Goal: Find specific page/section: Find specific page/section

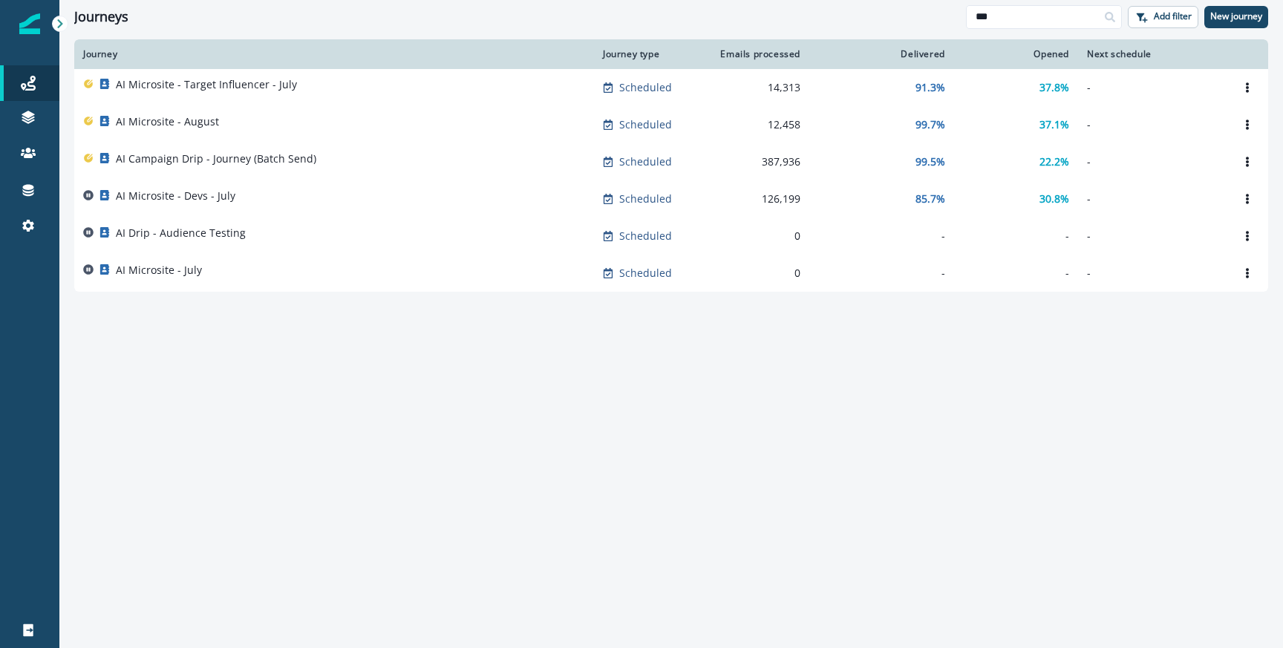
click at [264, 361] on div "Journey Journey type Emails processed Delivered Opened Next schedule AI Microsi…" at bounding box center [671, 343] width 1224 height 608
click at [1020, 15] on input "**" at bounding box center [1044, 17] width 156 height 24
type input "*"
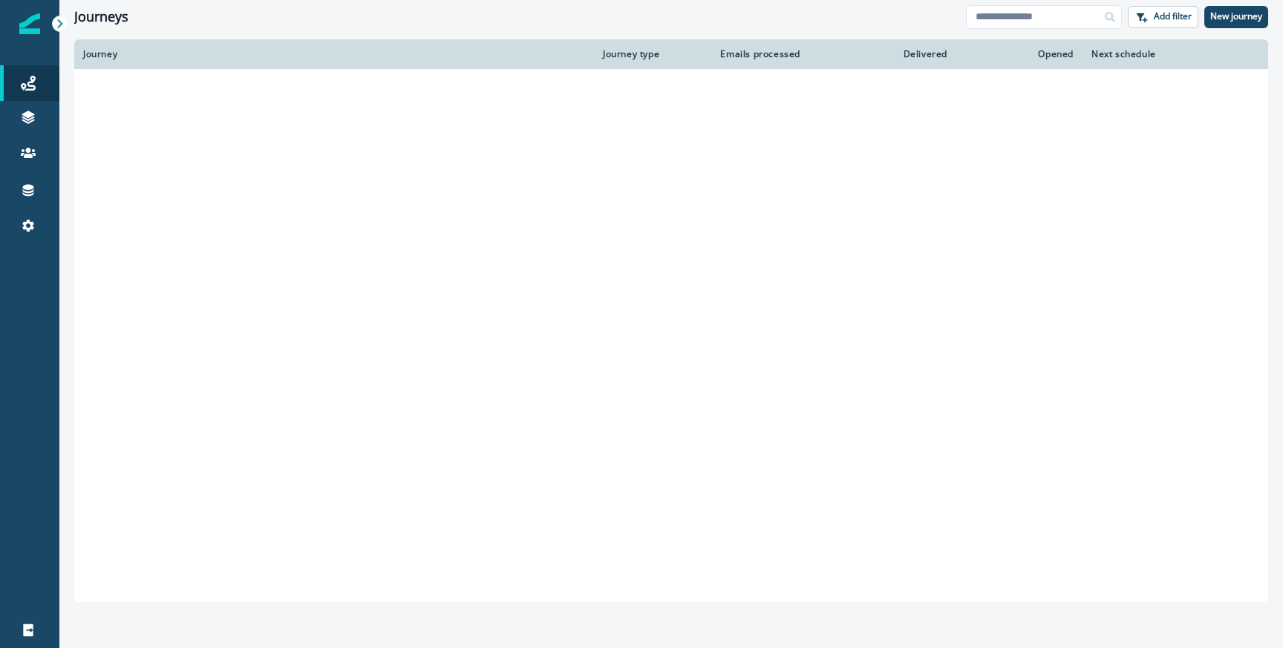
click at [811, 345] on td at bounding box center [883, 347] width 147 height 37
